Goal: Obtain resource: Obtain resource

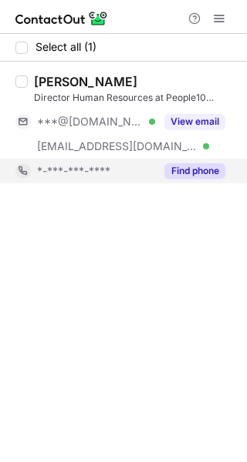
click at [190, 167] on button "Find phone" at bounding box center [194, 170] width 61 height 15
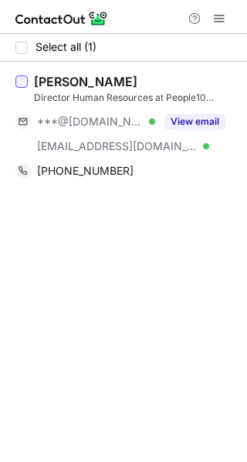
click at [18, 87] on div at bounding box center [21, 82] width 12 height 12
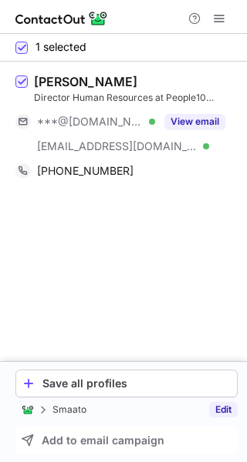
click at [220, 406] on link "Edit" at bounding box center [223, 409] width 29 height 15
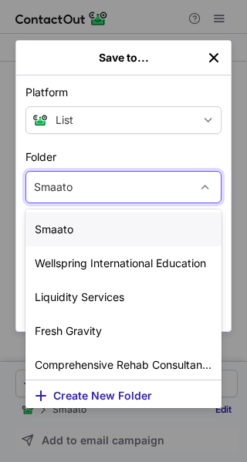
click at [100, 182] on div "Smaato" at bounding box center [107, 187] width 163 height 25
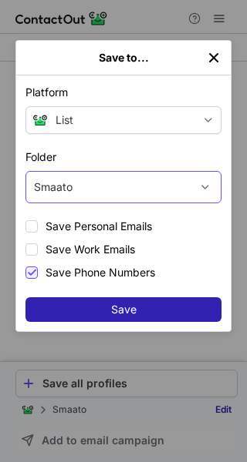
click at [69, 186] on div "Smaato" at bounding box center [53, 187] width 39 height 15
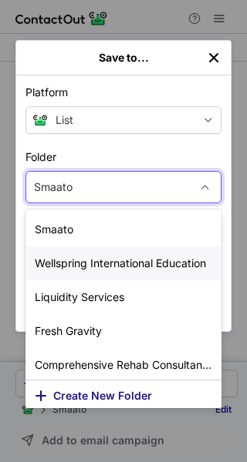
click at [86, 390] on span "Create New Folder" at bounding box center [102, 396] width 99 height 12
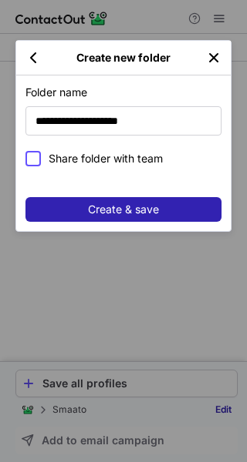
type input "**********"
click at [77, 164] on span "Share folder with team" at bounding box center [135, 158] width 173 height 15
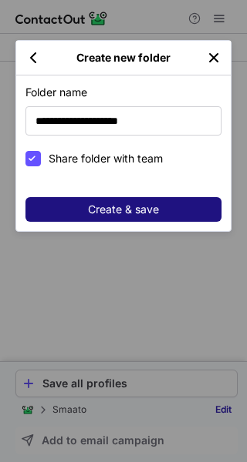
click at [81, 204] on button "Create & save" at bounding box center [123, 209] width 196 height 25
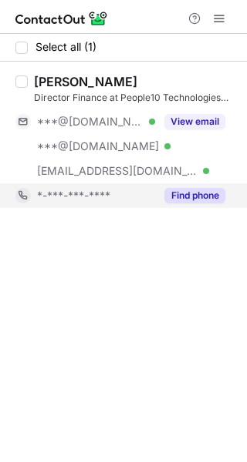
click at [189, 193] on button "Find phone" at bounding box center [194, 195] width 61 height 15
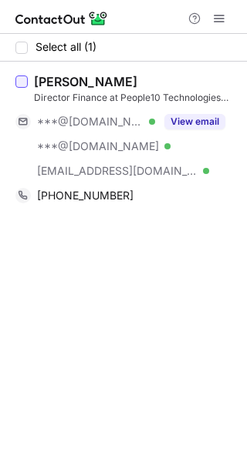
click at [16, 79] on div at bounding box center [21, 82] width 12 height 12
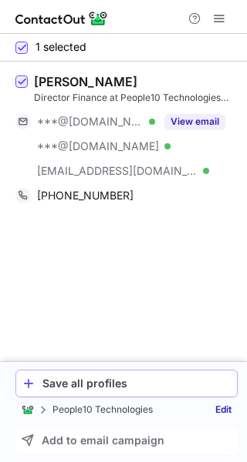
click at [65, 379] on div "Save all profiles" at bounding box center [136, 384] width 188 height 12
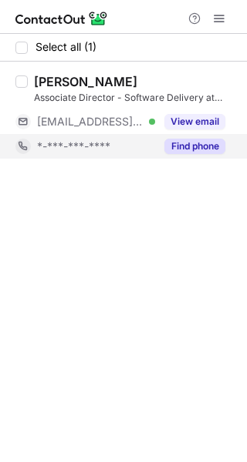
click at [189, 152] on button "Find phone" at bounding box center [194, 146] width 61 height 15
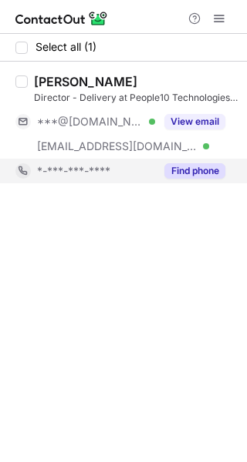
click at [181, 166] on button "Find phone" at bounding box center [194, 170] width 61 height 15
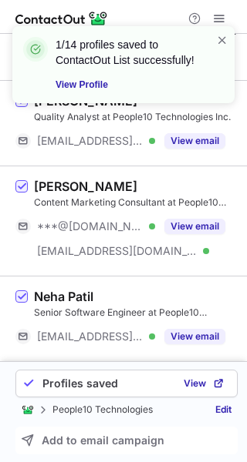
scroll to position [866, 0]
